Goal: Task Accomplishment & Management: Manage account settings

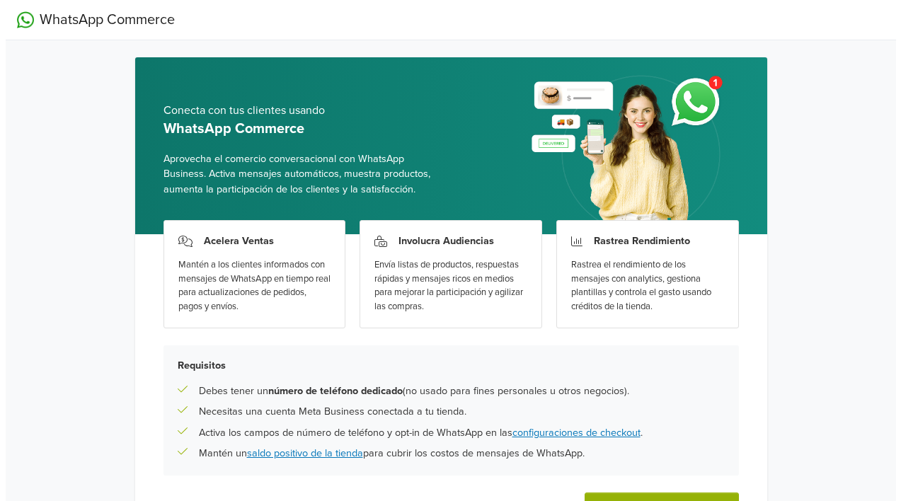
scroll to position [99, 0]
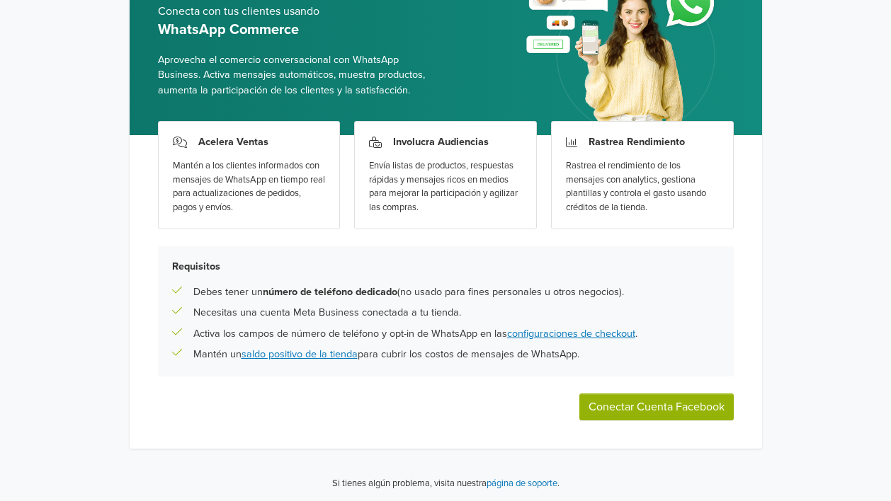
click at [643, 416] on button "Conectar Cuenta Facebook" at bounding box center [656, 407] width 154 height 27
click at [652, 401] on button "Conectar Cuenta Facebook" at bounding box center [656, 407] width 154 height 27
click at [649, 406] on button "Conectar Cuenta Facebook" at bounding box center [656, 407] width 154 height 27
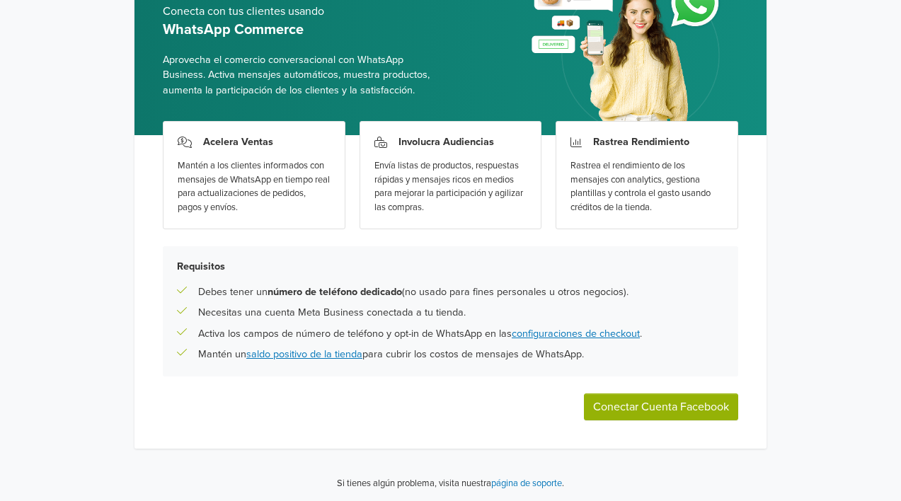
click at [630, 408] on button "Conectar Cuenta Facebook" at bounding box center [661, 407] width 154 height 27
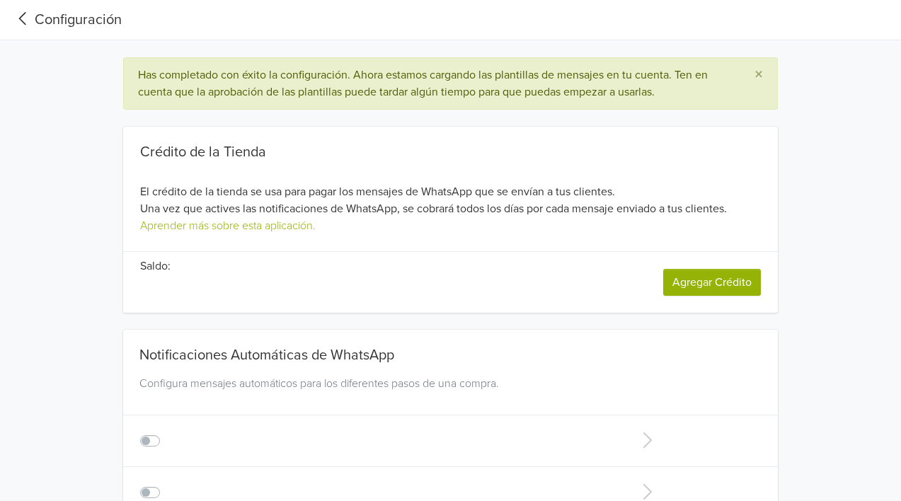
type input "+56"
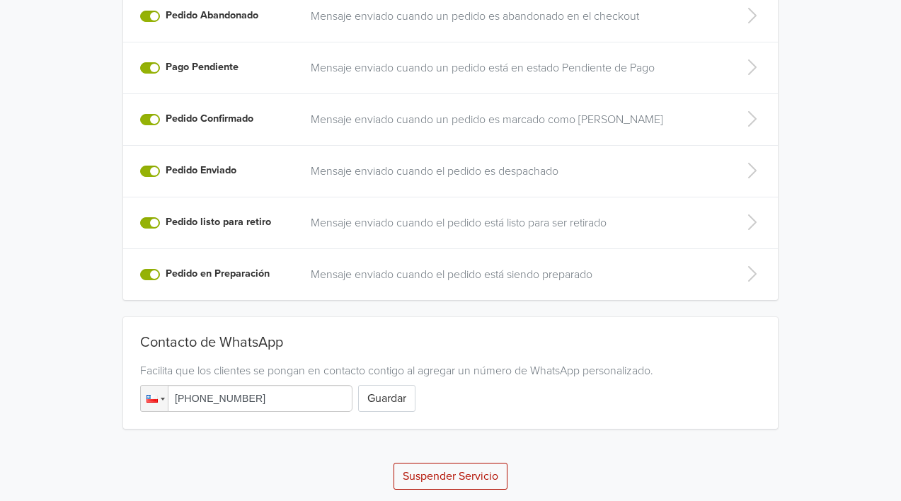
scroll to position [428, 0]
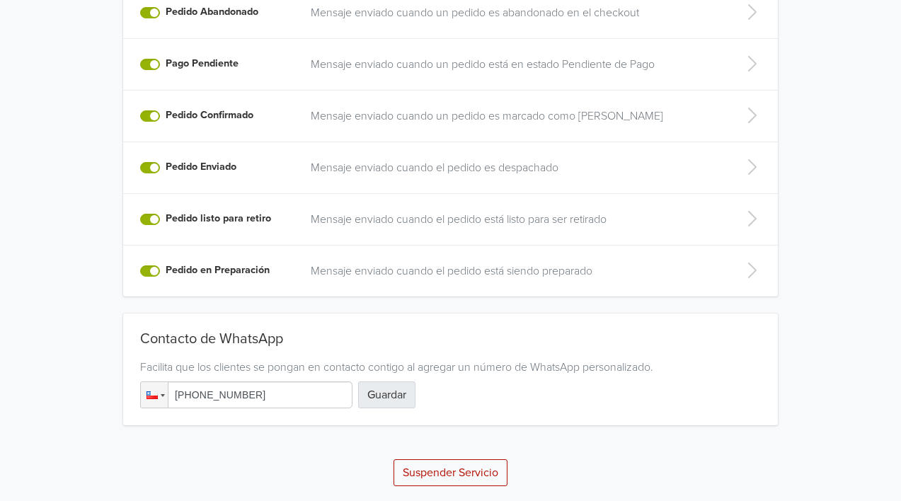
click at [385, 397] on button "Guardar" at bounding box center [386, 395] width 57 height 27
